Goal: Transaction & Acquisition: Obtain resource

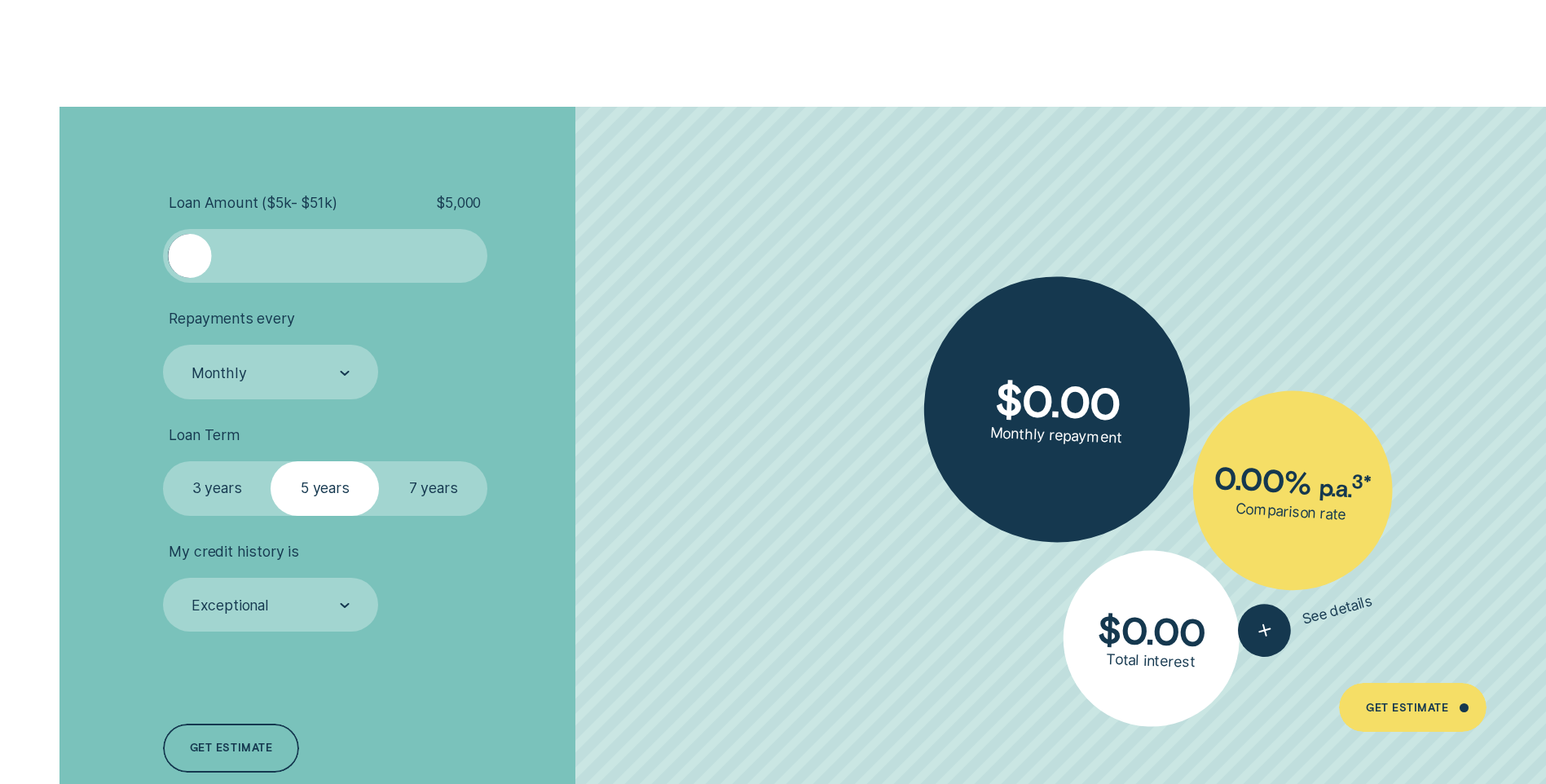
scroll to position [3747, 0]
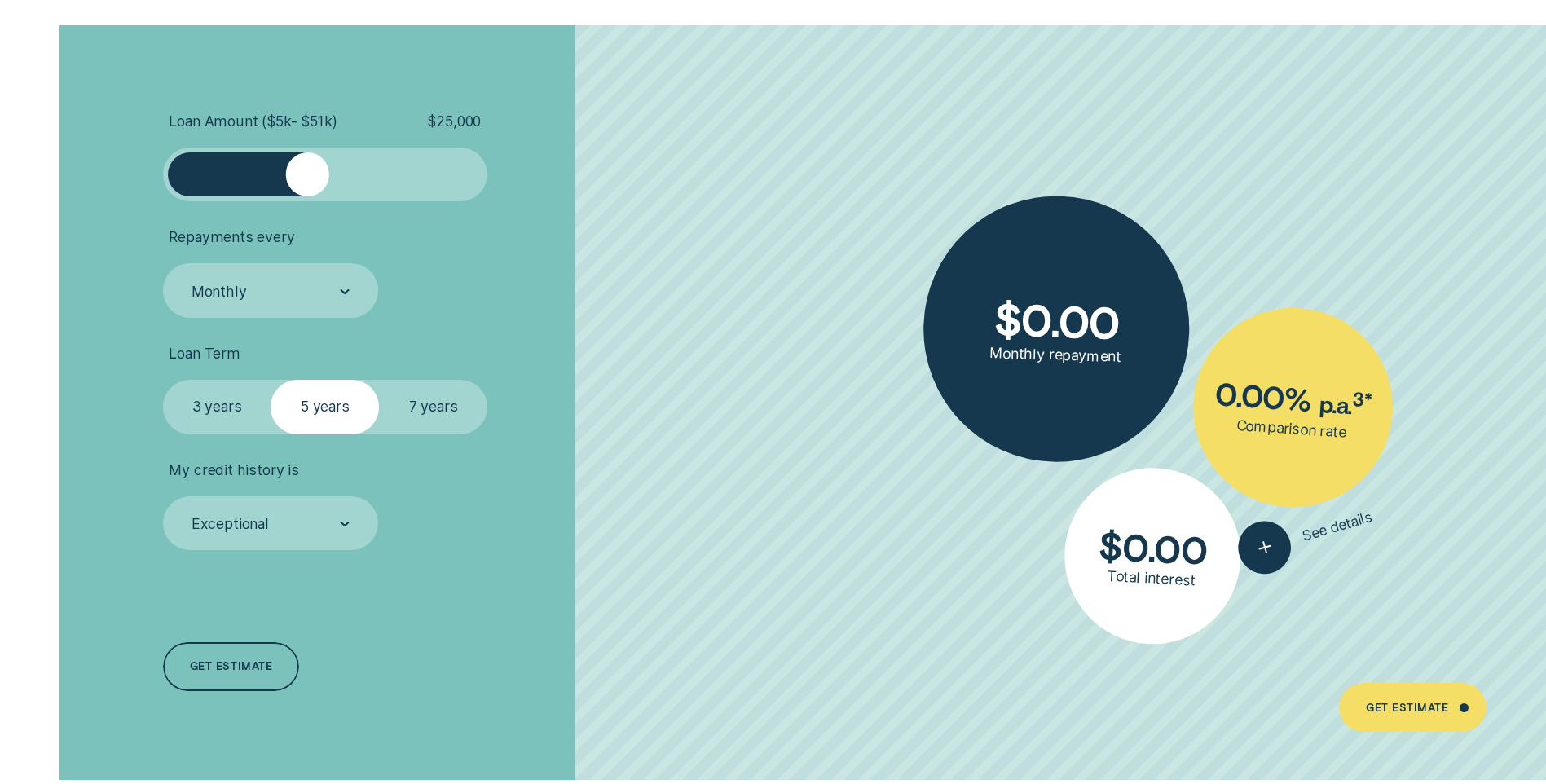
drag, startPoint x: 197, startPoint y: 161, endPoint x: 310, endPoint y: 186, distance: 115.7
click at [310, 186] on div at bounding box center [307, 174] width 43 height 43
click at [349, 306] on div "Monthly" at bounding box center [271, 290] width 215 height 54
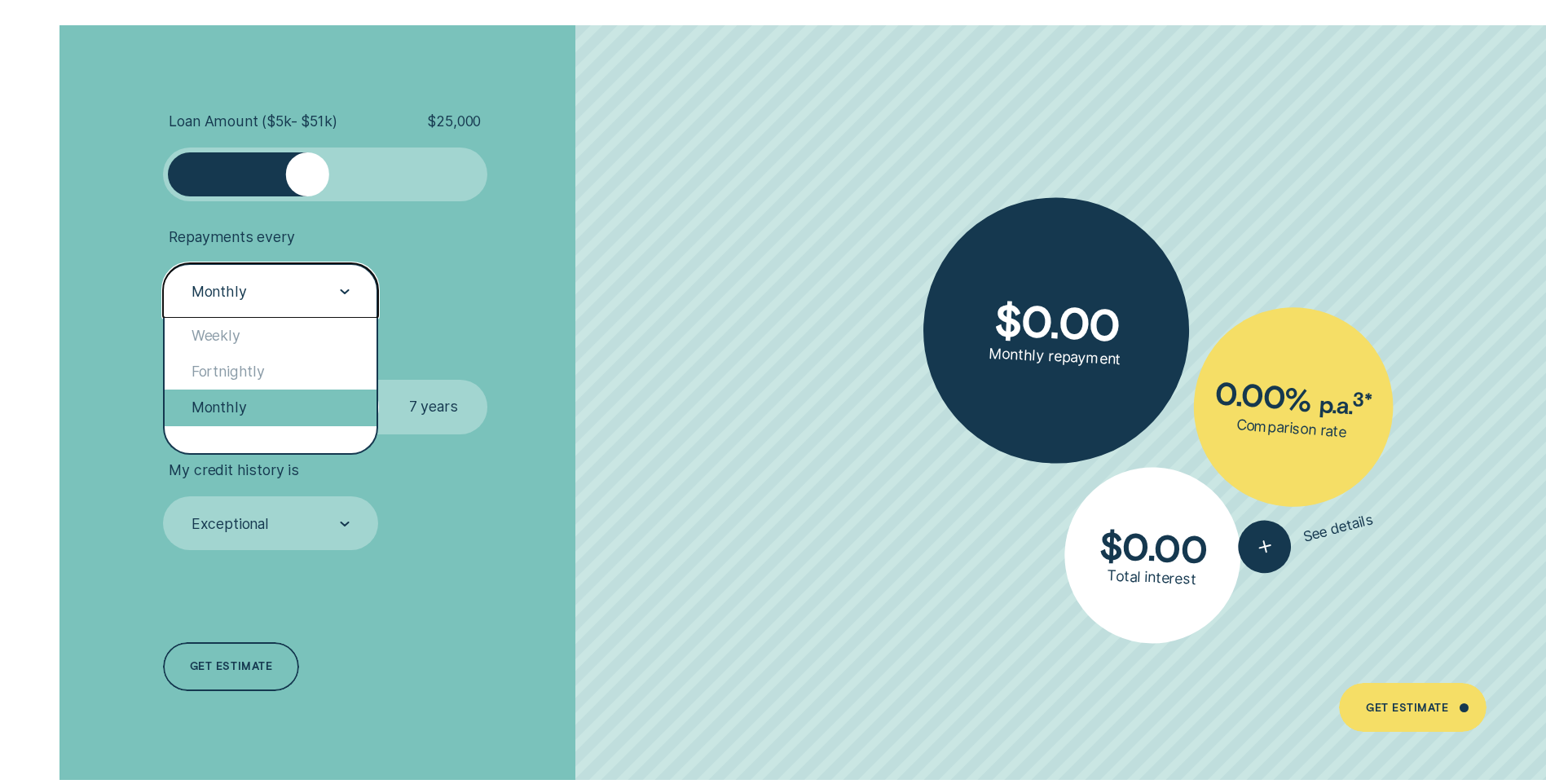
click at [255, 414] on div "Monthly" at bounding box center [270, 407] width 212 height 36
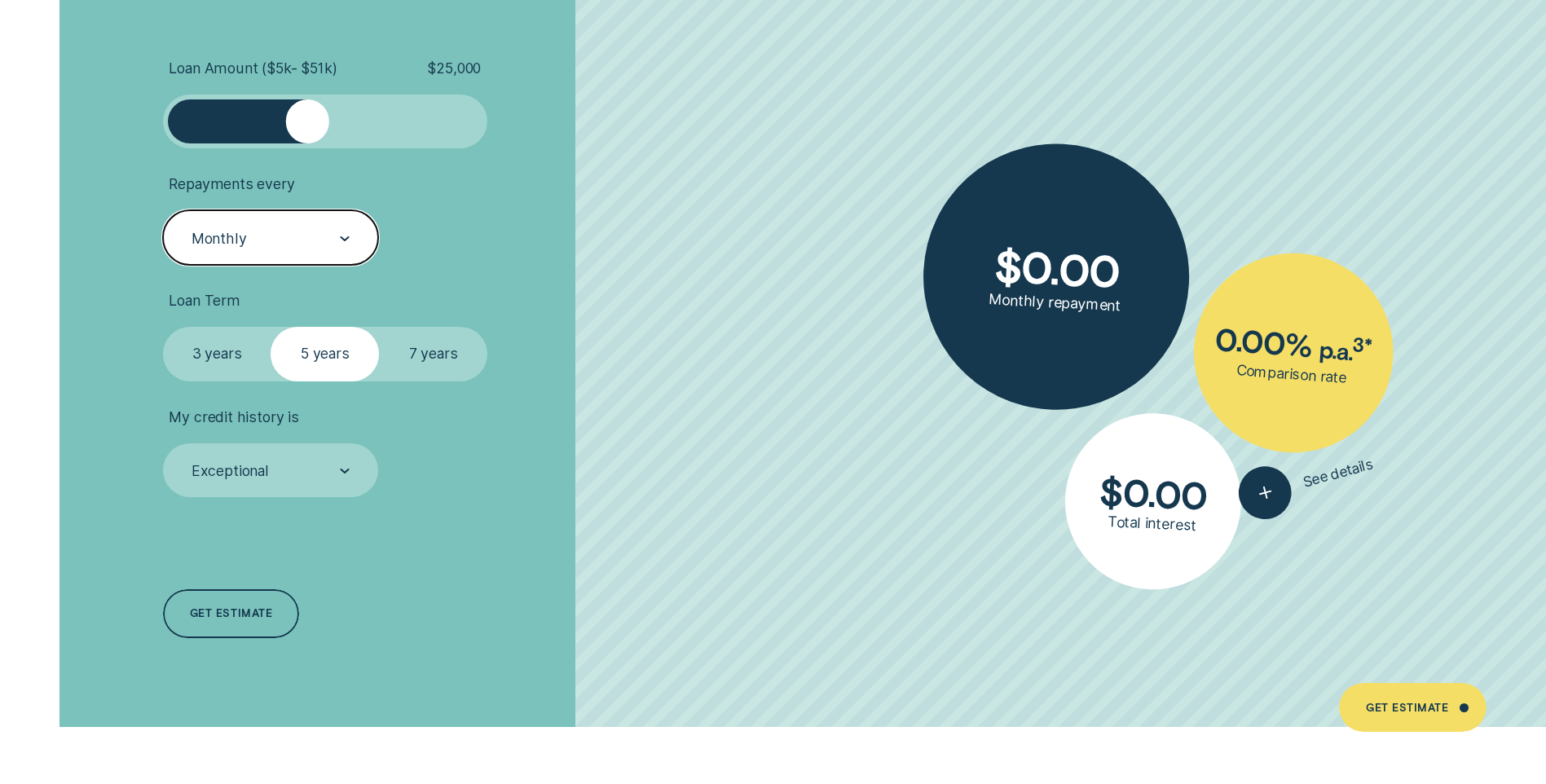
scroll to position [3829, 0]
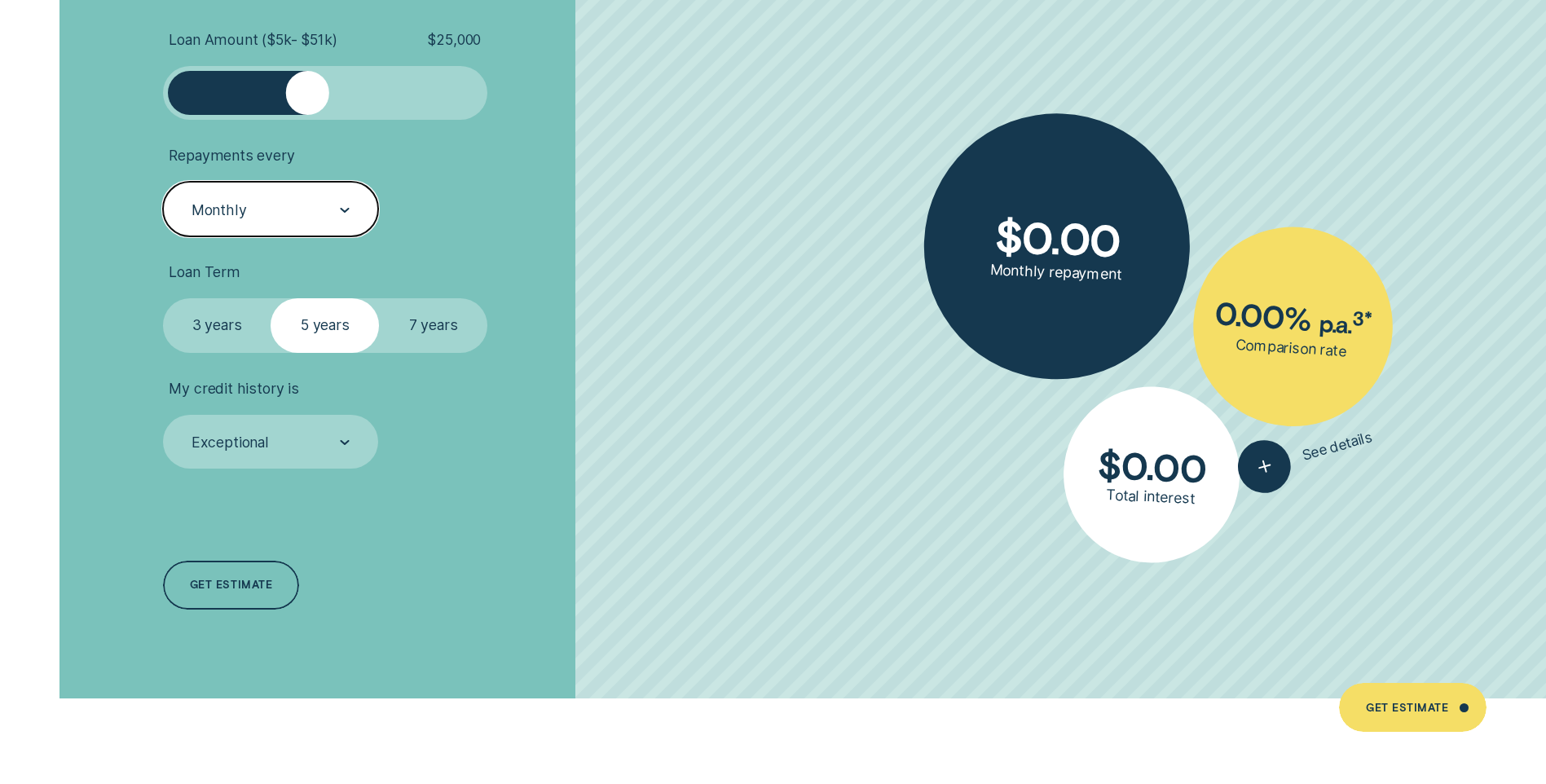
click at [243, 330] on label "3 years" at bounding box center [217, 325] width 108 height 54
click at [163, 298] on input "3 years" at bounding box center [163, 298] width 0 height 0
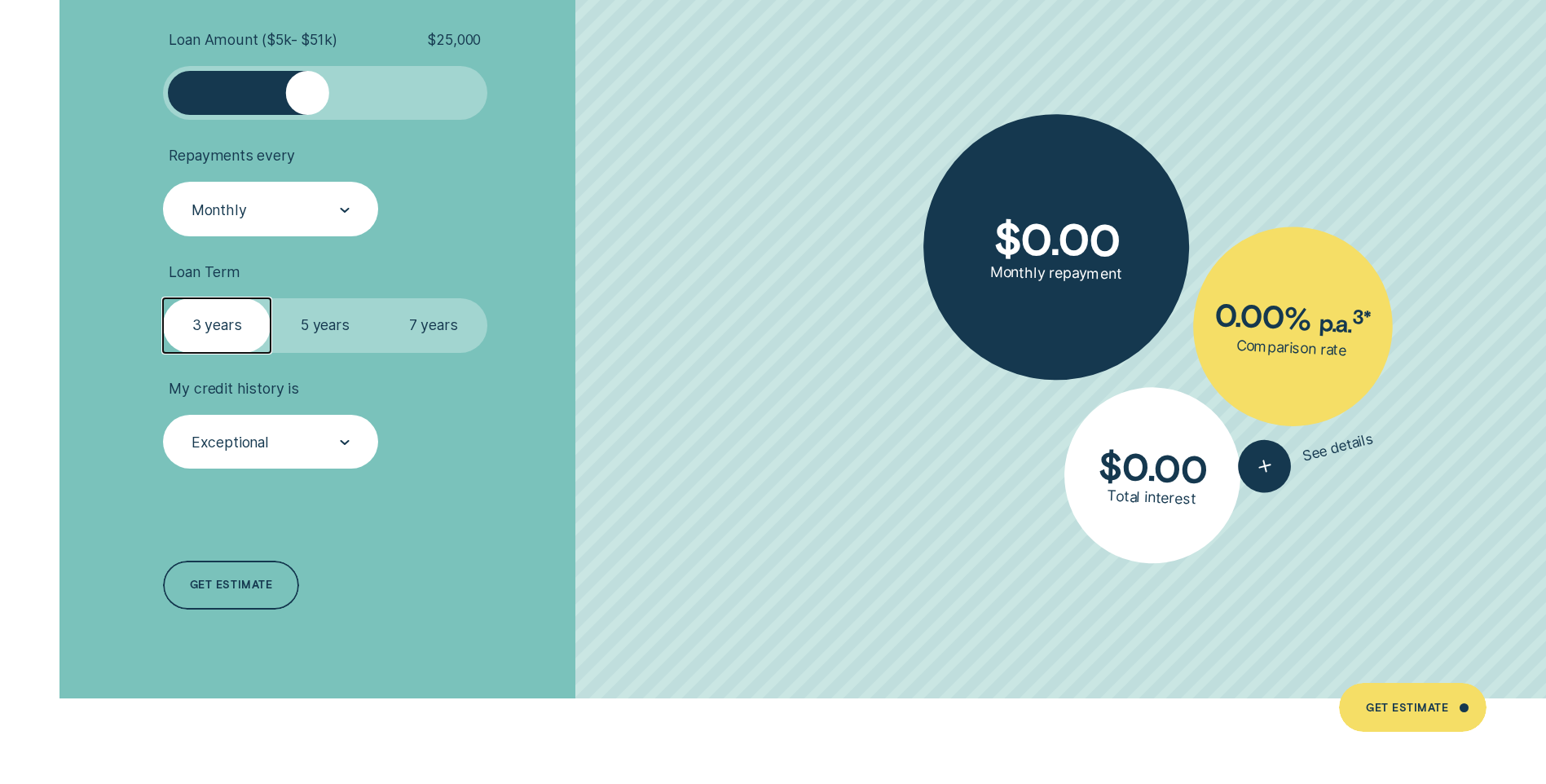
click at [312, 434] on div "Exceptional" at bounding box center [270, 442] width 159 height 20
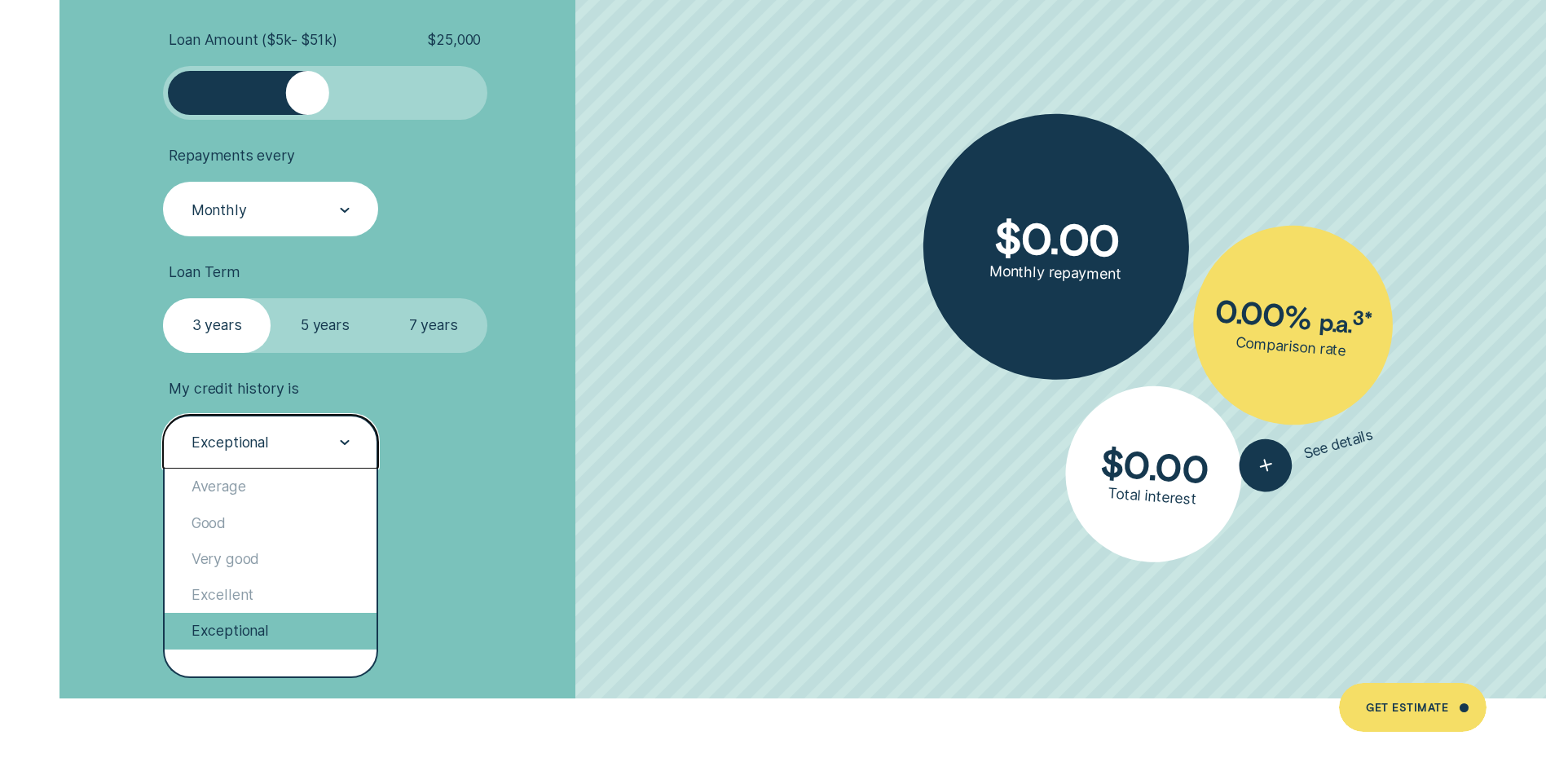
click at [288, 625] on div "Exceptional" at bounding box center [270, 630] width 212 height 36
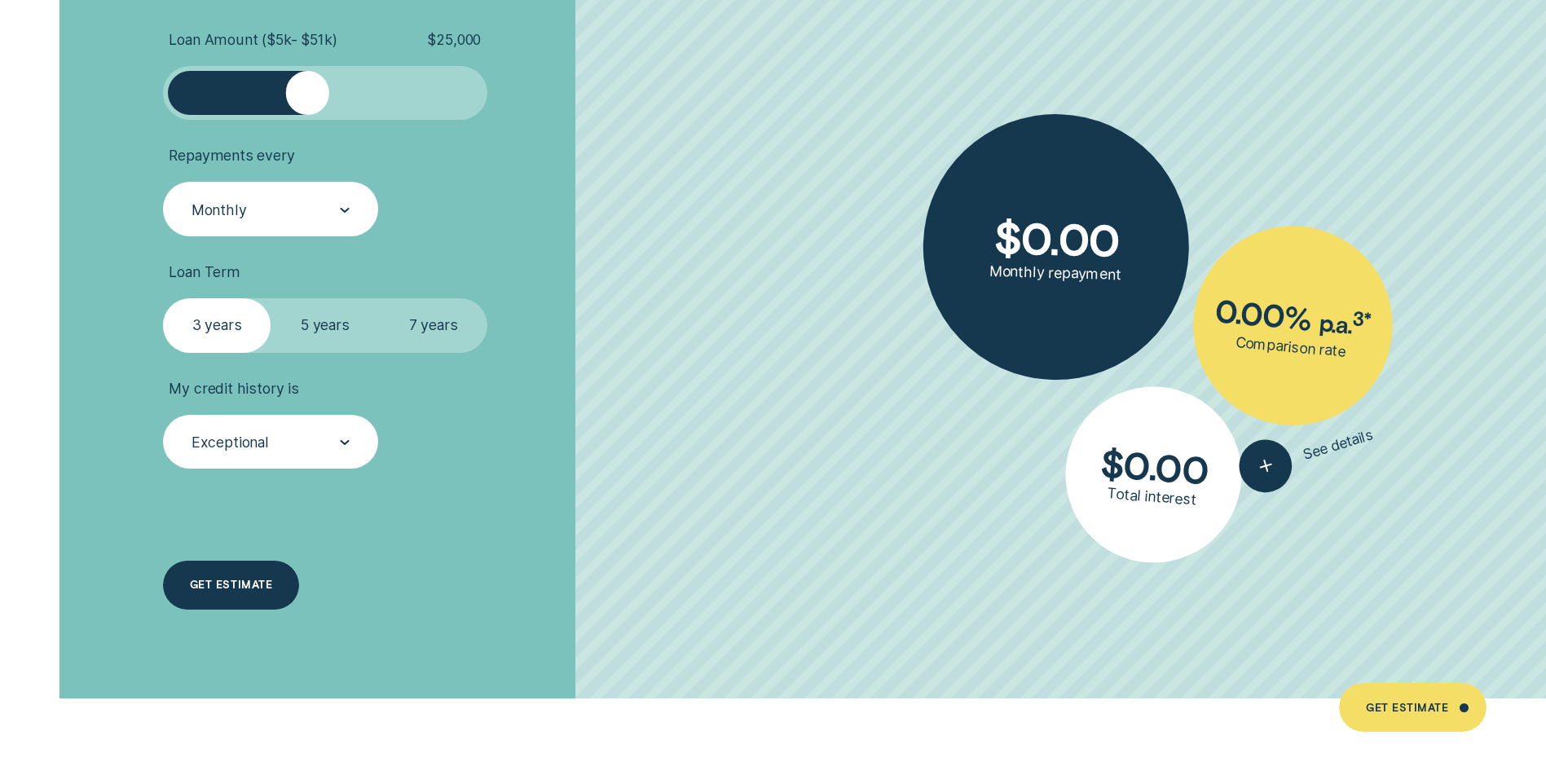
click at [258, 595] on div "Get estimate" at bounding box center [231, 584] width 137 height 49
